Goal: Check status

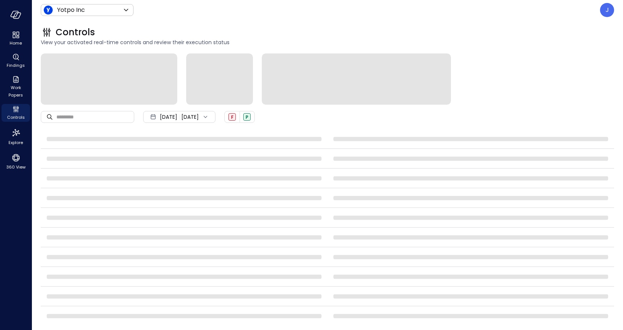
click at [601, 84] on div at bounding box center [327, 78] width 573 height 51
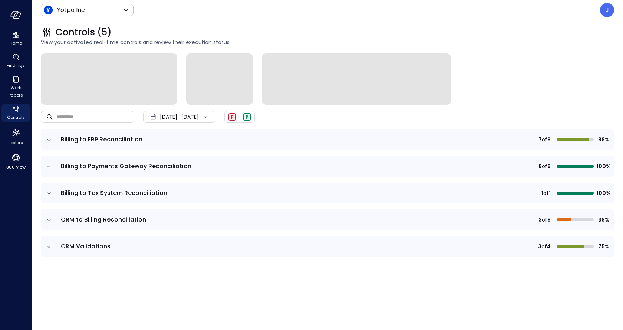
click at [50, 218] on icon "expand row" at bounding box center [48, 219] width 7 height 7
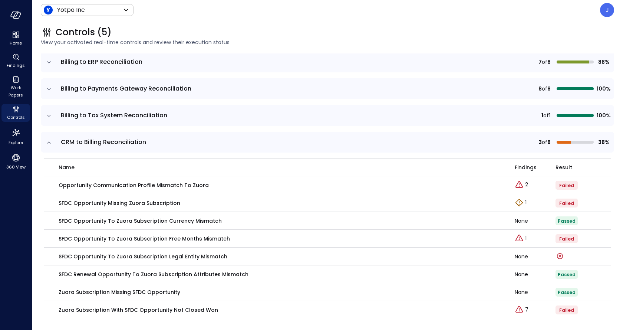
scroll to position [108, 0]
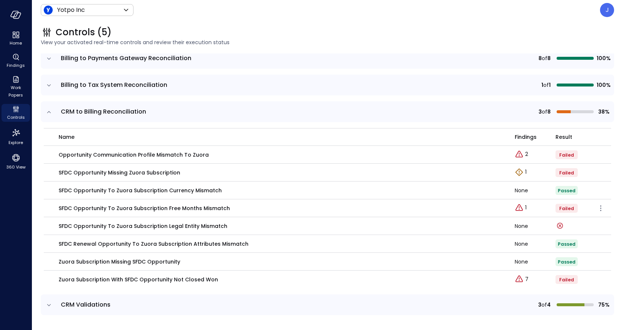
click at [369, 210] on div "SFDC Opportunity to Zuora Subscription Free Months Mismatch" at bounding box center [282, 208] width 447 height 8
click at [314, 230] on td "SFDC Opportunity to Zuora Subscription Legal Entity Mismatch" at bounding box center [279, 226] width 471 height 18
click at [289, 261] on div "Zuora Subscription Missing SFDC Opportunity" at bounding box center [282, 261] width 447 height 8
click at [268, 278] on div "Zuora Subscription with SFDC Opportunity Not Closed Won" at bounding box center [282, 279] width 447 height 8
click at [139, 278] on p "Zuora Subscription with SFDC Opportunity Not Closed Won" at bounding box center [138, 279] width 159 height 8
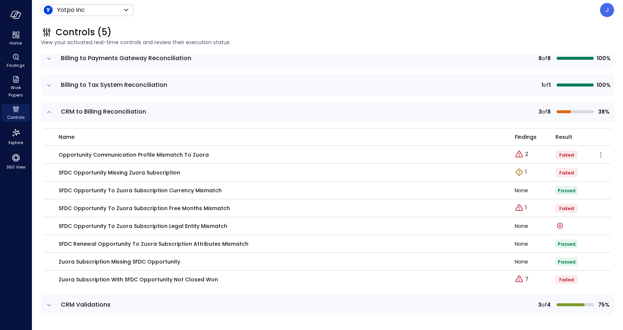
click at [123, 151] on p "Opportunity Communication Profile Mismatch to Zuora" at bounding box center [134, 155] width 150 height 8
